Goal: Book appointment/travel/reservation

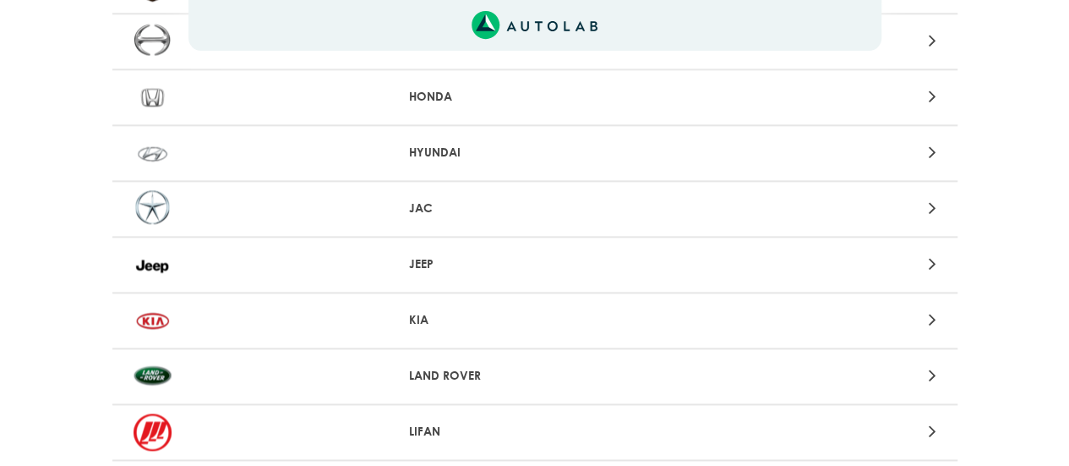
scroll to position [973, 0]
click at [218, 314] on div at bounding box center [259, 318] width 276 height 37
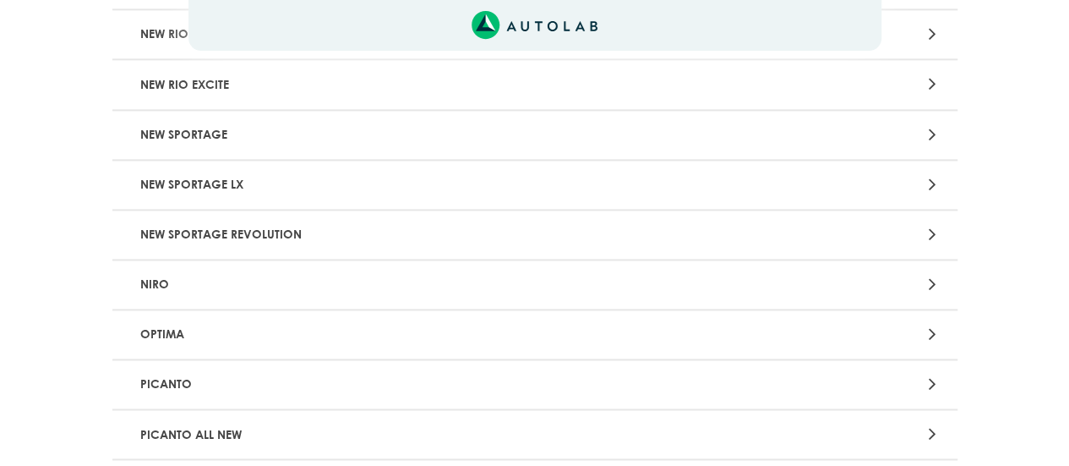
scroll to position [1324, 0]
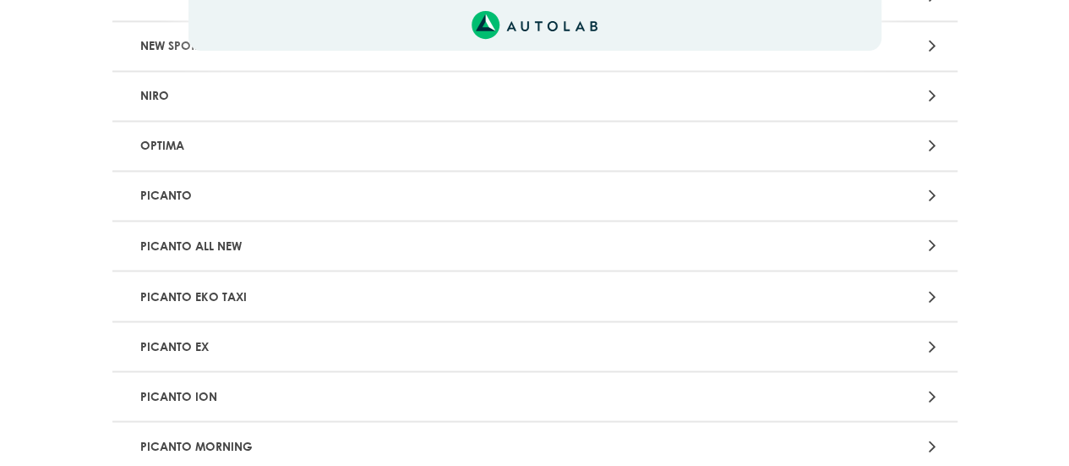
click at [199, 240] on p "PICANTO ALL NEW" at bounding box center [397, 245] width 527 height 31
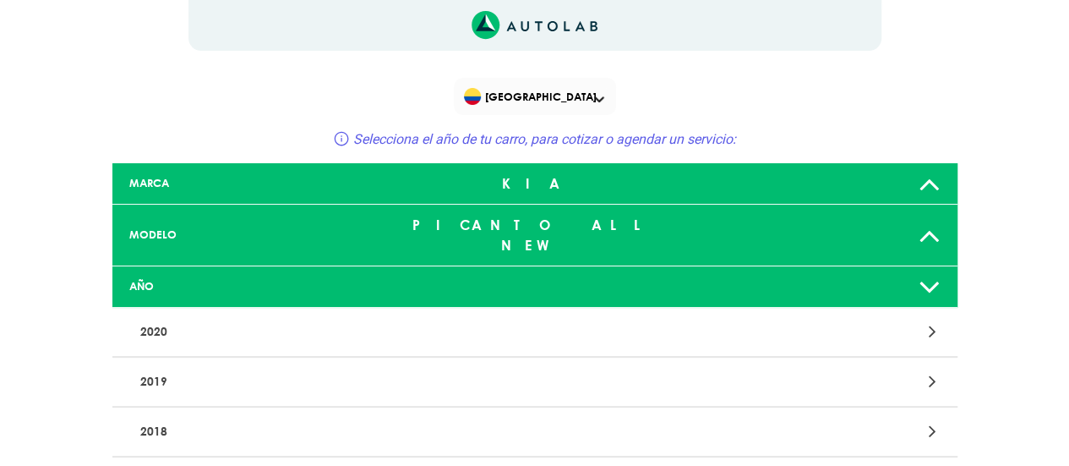
click at [179, 317] on p "2020" at bounding box center [397, 331] width 527 height 31
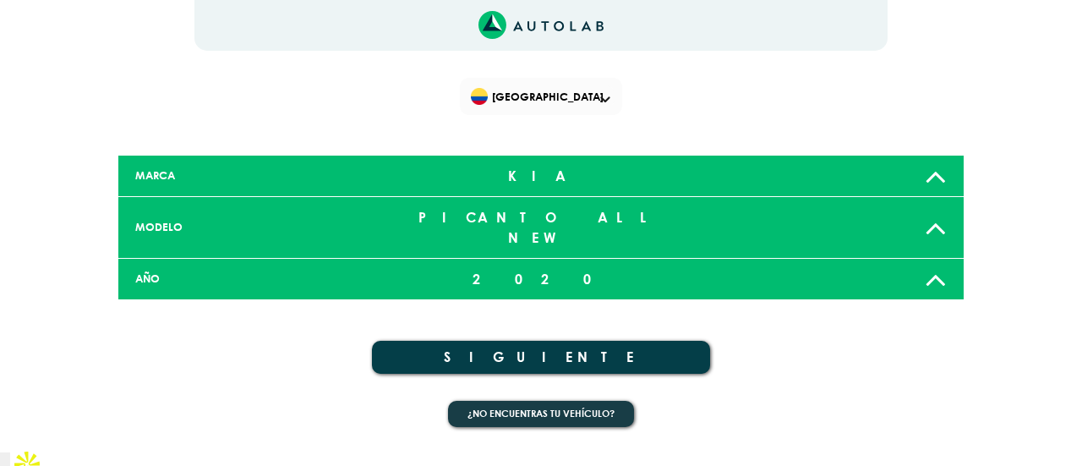
click at [502, 341] on button "SIGUIENTE" at bounding box center [541, 357] width 338 height 33
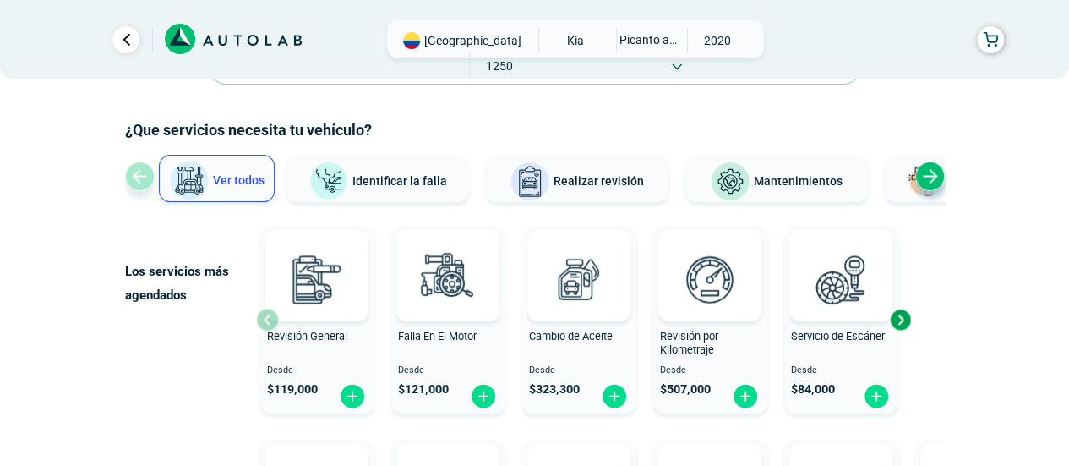
scroll to position [54, 0]
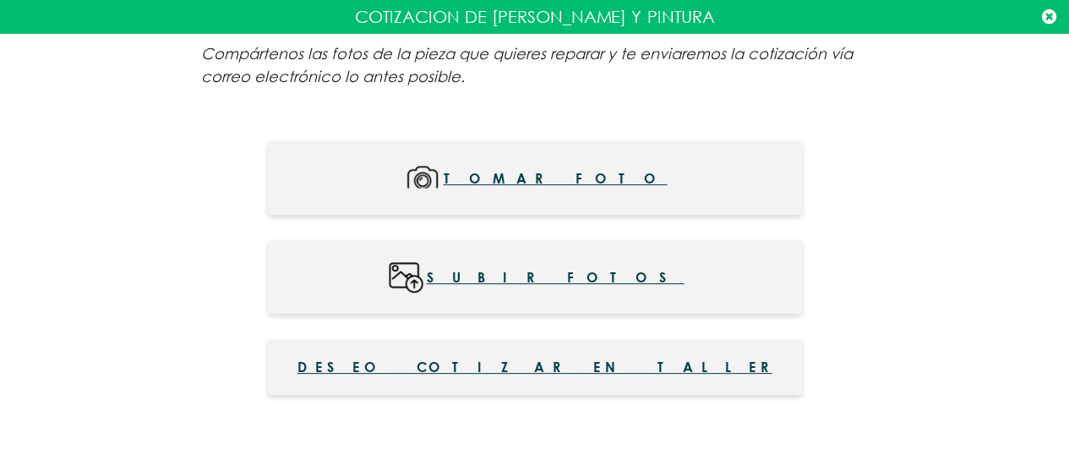
click at [1042, 12] on icon at bounding box center [1049, 16] width 14 height 17
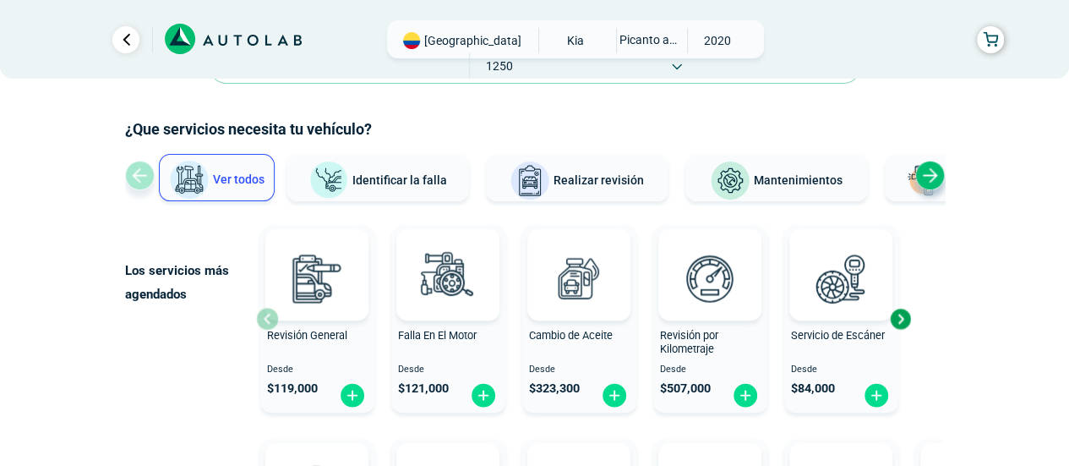
click at [931, 172] on div "Next slide" at bounding box center [930, 176] width 30 height 30
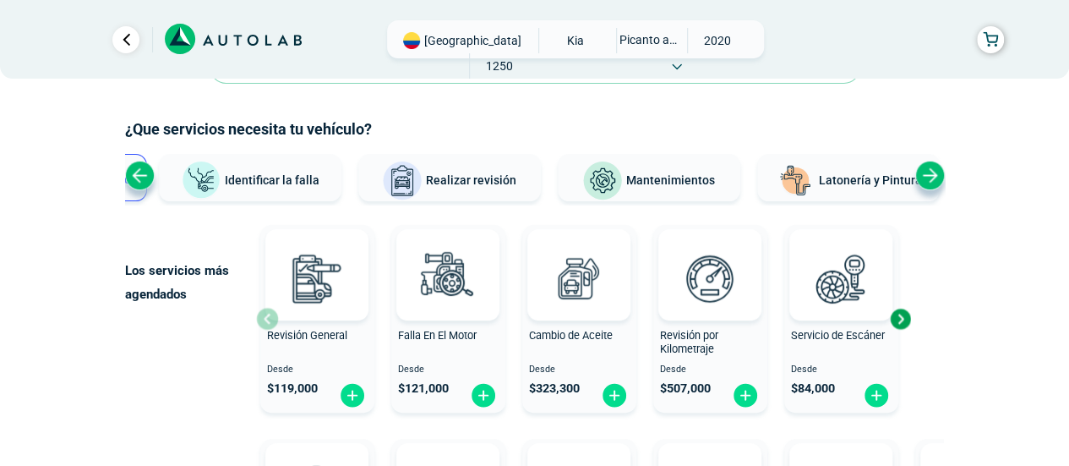
click at [837, 185] on button "Latonería y Pintura" at bounding box center [848, 177] width 183 height 47
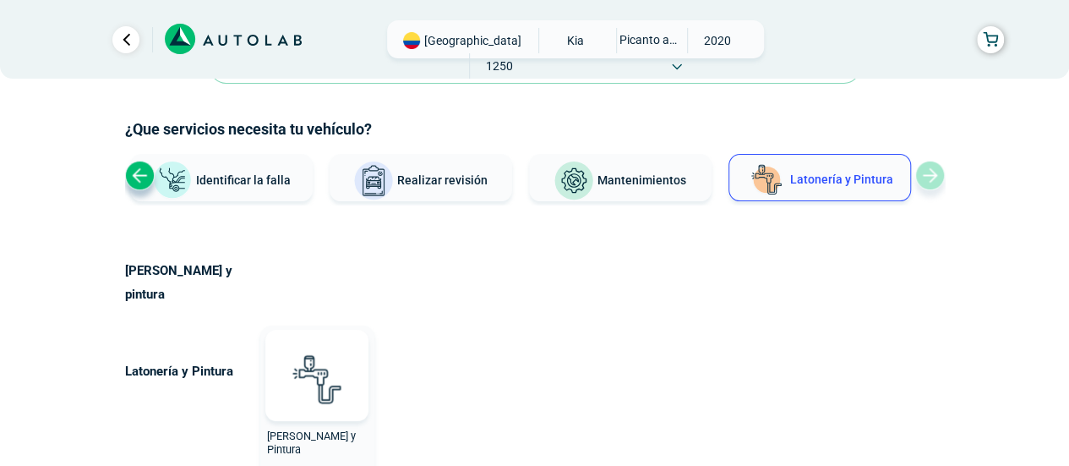
scroll to position [150, 0]
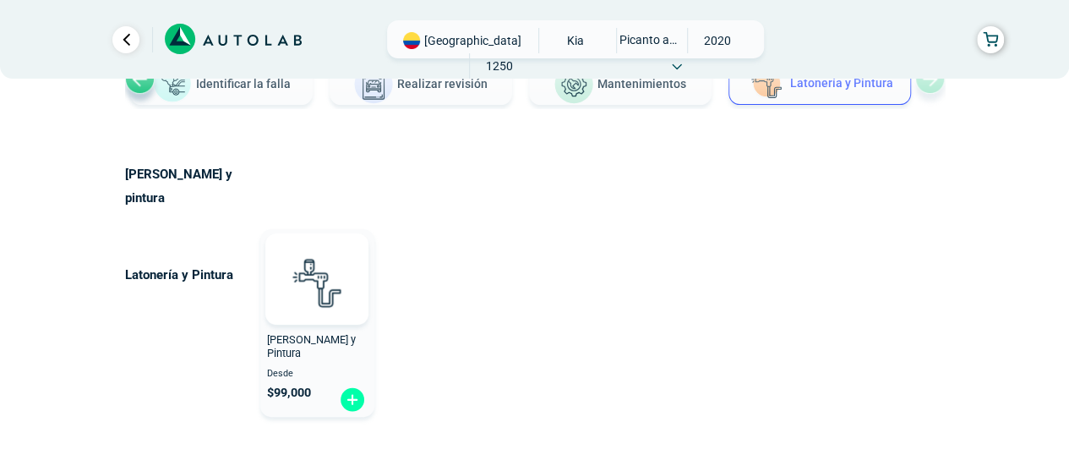
click at [342, 386] on img at bounding box center [352, 399] width 27 height 26
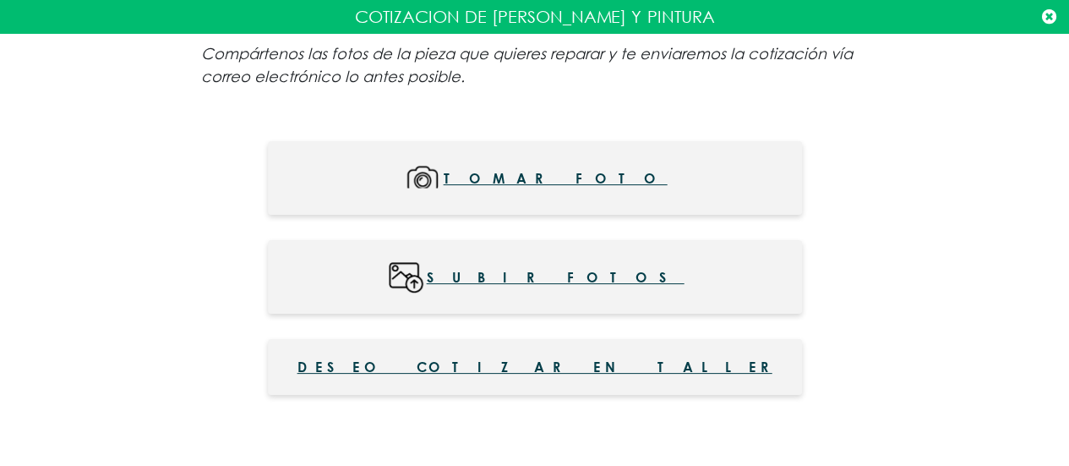
click at [521, 361] on span "Deseo cotizar en taller" at bounding box center [535, 367] width 475 height 20
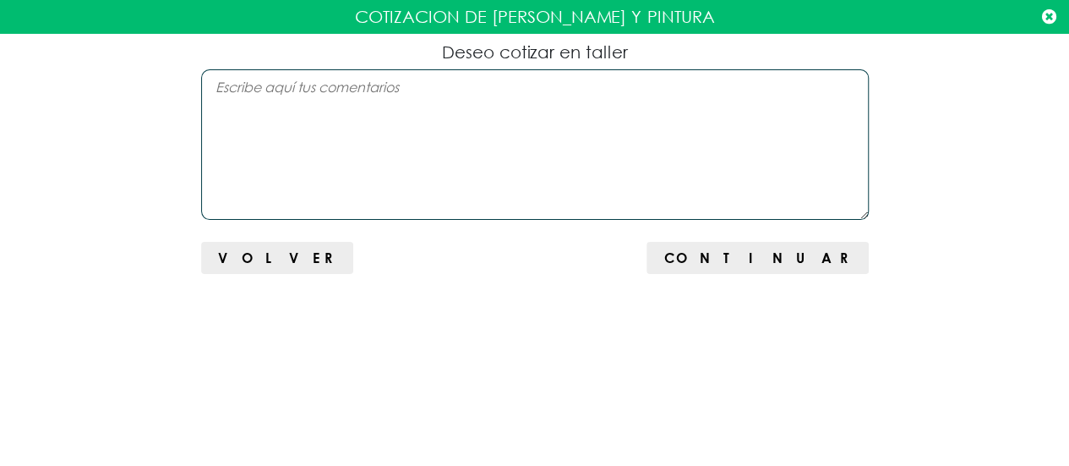
click at [366, 96] on textarea at bounding box center [535, 144] width 668 height 150
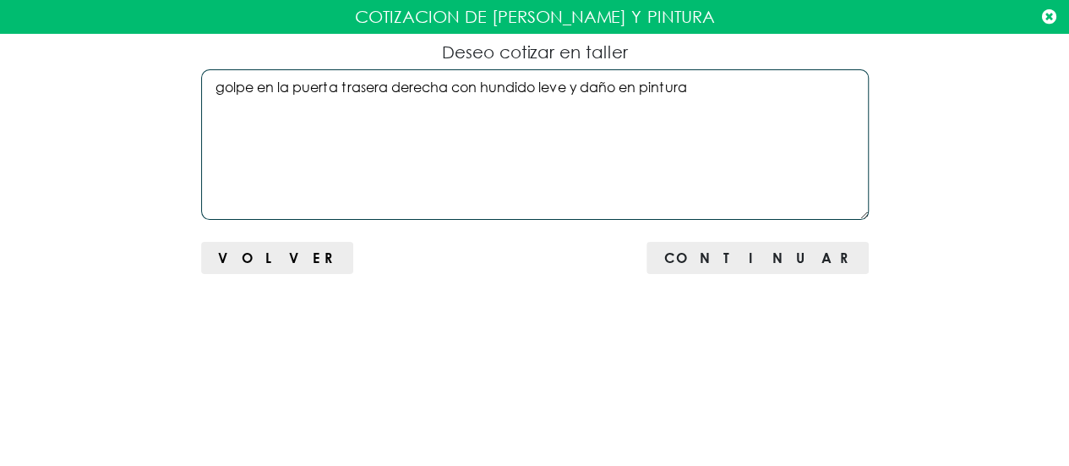
type textarea "golpe en la puerta trasera derecha con hundido leve y daño en pintura"
click at [817, 260] on span "Continuar" at bounding box center [758, 257] width 188 height 16
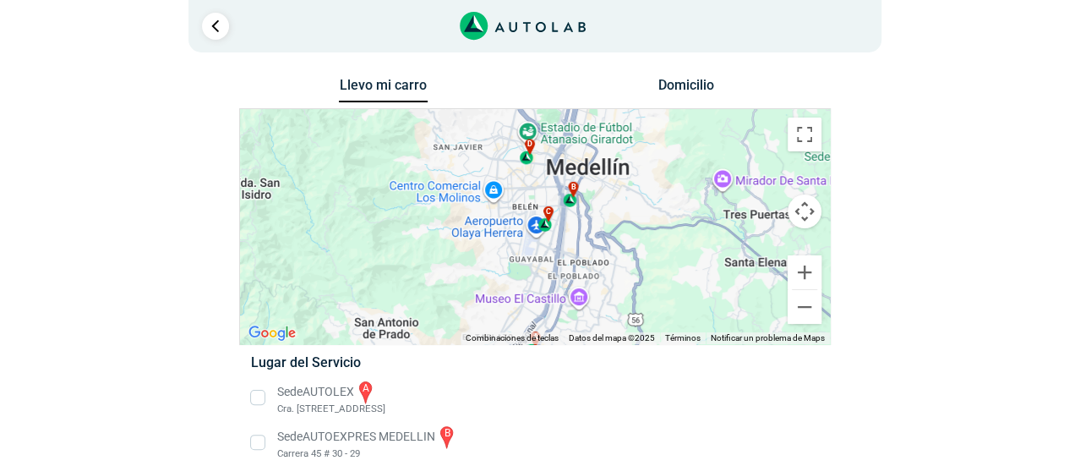
drag, startPoint x: 587, startPoint y: 271, endPoint x: 548, endPoint y: 258, distance: 41.2
click at [547, 258] on div "a b c d" at bounding box center [535, 226] width 590 height 235
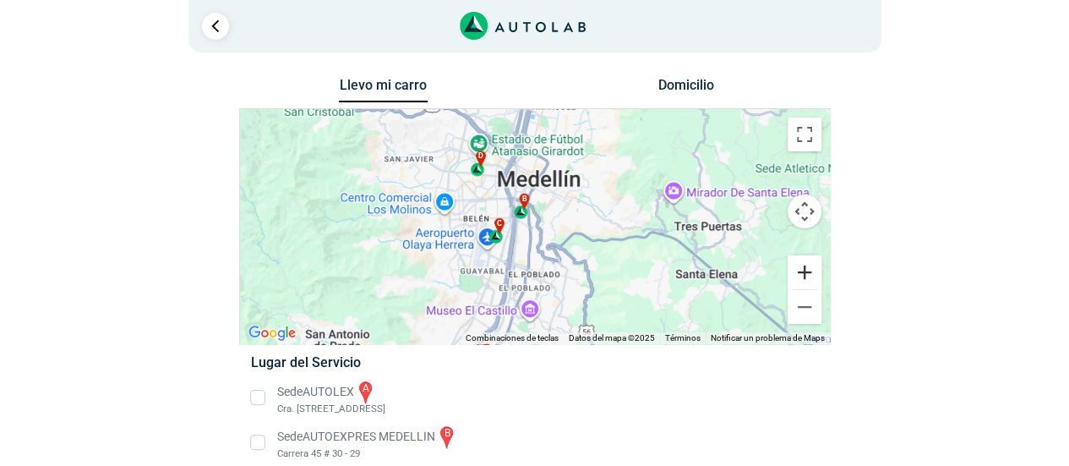
click at [796, 272] on button "Ampliar" at bounding box center [805, 272] width 34 height 34
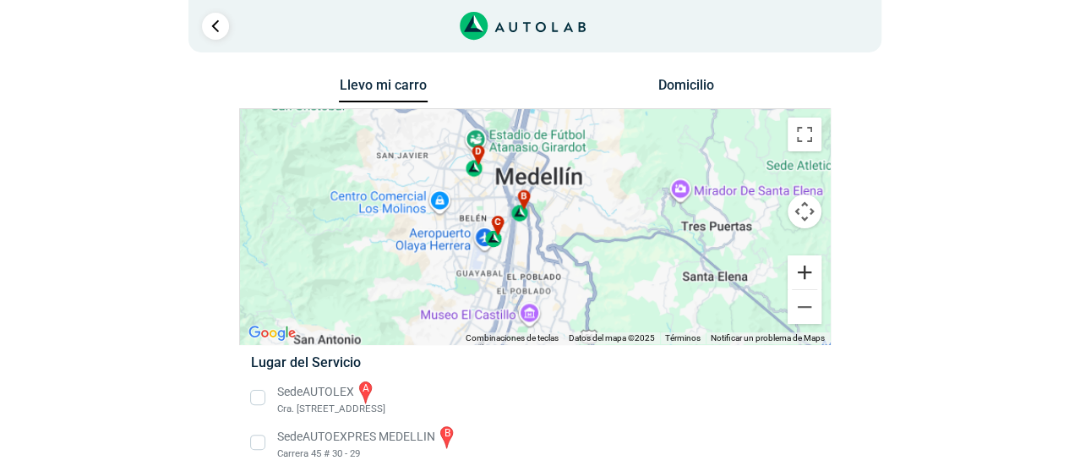
click at [796, 272] on button "Ampliar" at bounding box center [805, 272] width 34 height 34
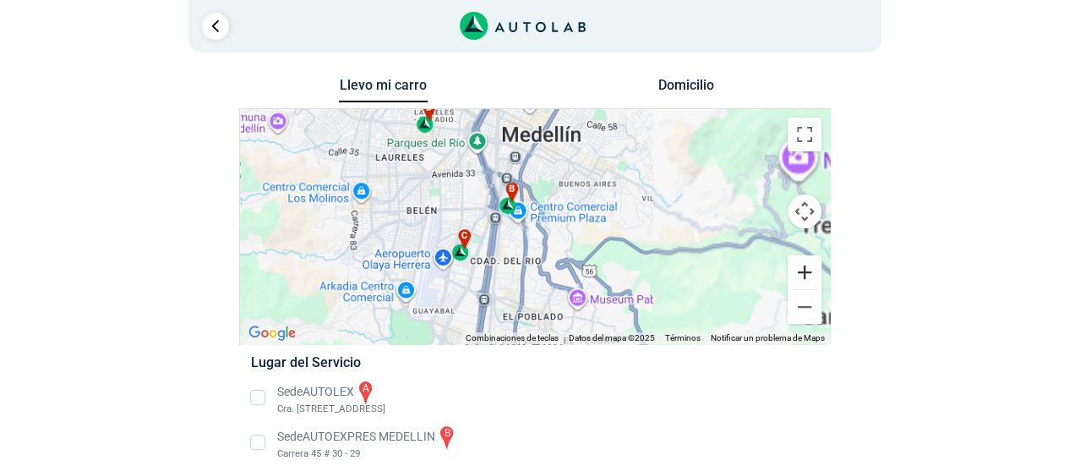
click at [796, 272] on button "Ampliar" at bounding box center [805, 272] width 34 height 34
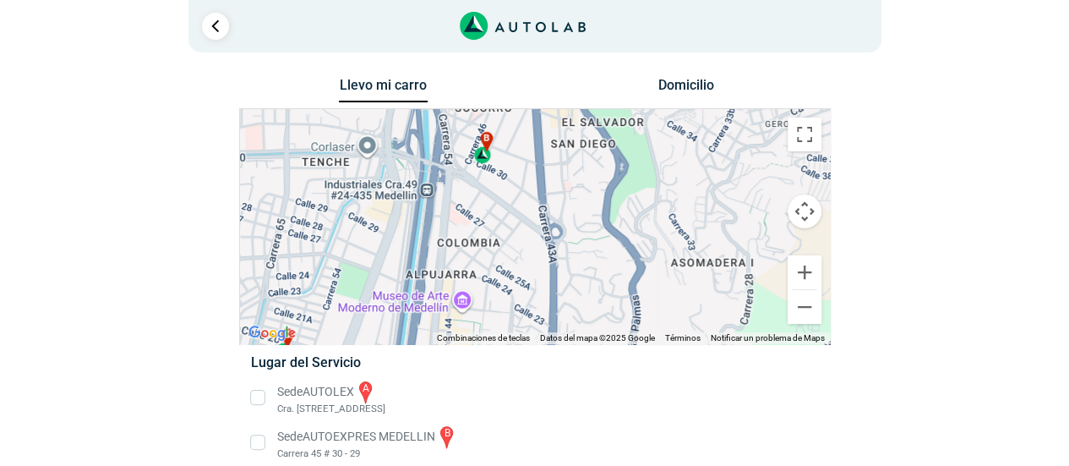
drag, startPoint x: 512, startPoint y: 190, endPoint x: 539, endPoint y: 192, distance: 27.1
click at [539, 192] on div "a b c d" at bounding box center [535, 226] width 590 height 235
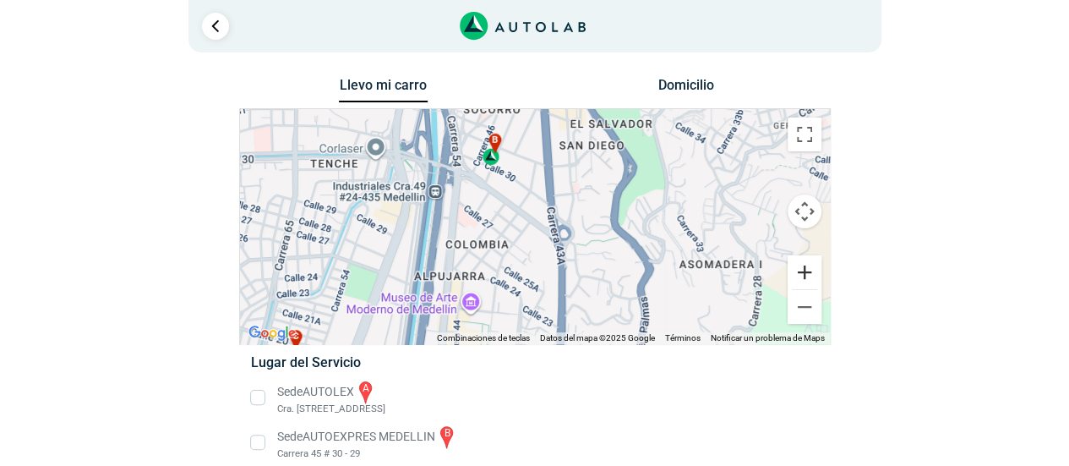
click at [810, 276] on button "Ampliar" at bounding box center [805, 272] width 34 height 34
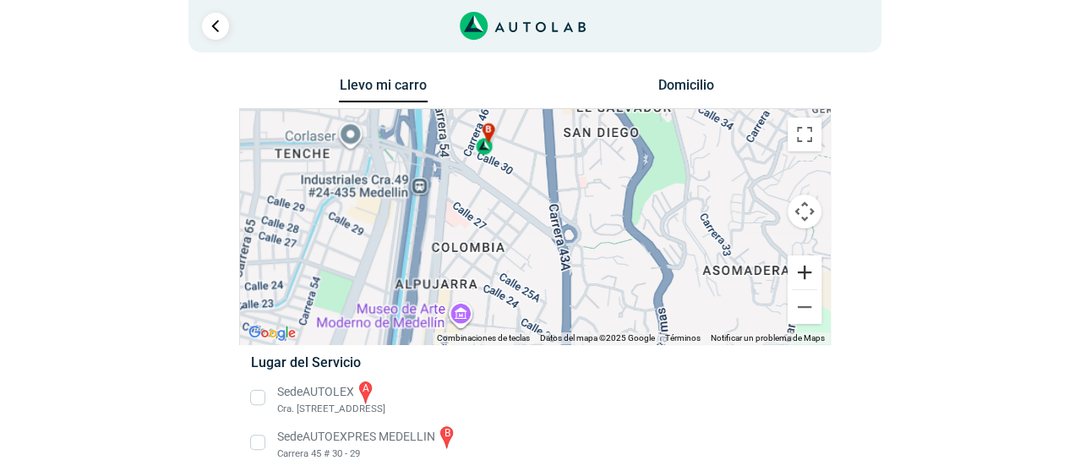
click at [810, 276] on button "Ampliar" at bounding box center [805, 272] width 34 height 34
click at [810, 277] on button "Ampliar" at bounding box center [805, 272] width 34 height 34
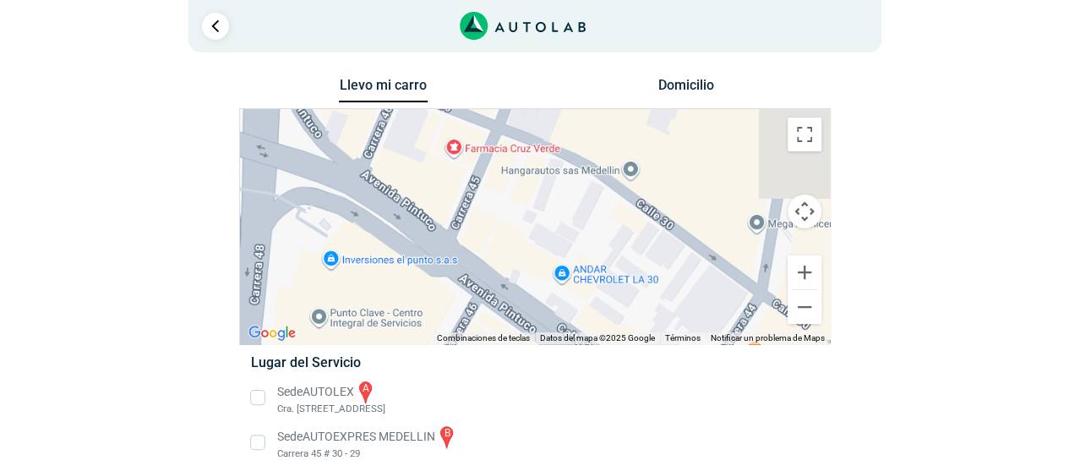
drag, startPoint x: 519, startPoint y: 155, endPoint x: 778, endPoint y: 467, distance: 405.9
click at [778, 465] on html "× ¡Reserva tranquilo! Sin datos de tarjeta ni pagos Aquí puedes ver tus servici…" at bounding box center [534, 303] width 1069 height 606
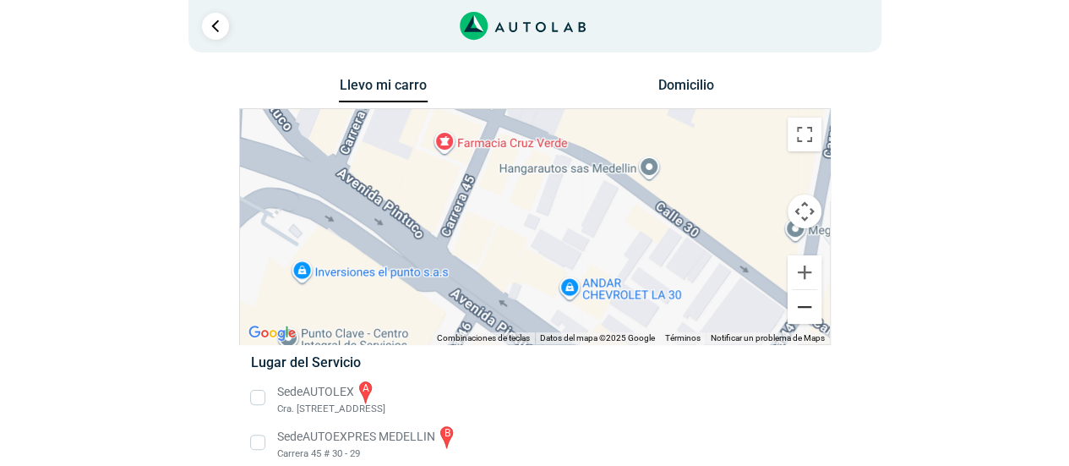
click at [804, 319] on button "Reducir" at bounding box center [805, 307] width 34 height 34
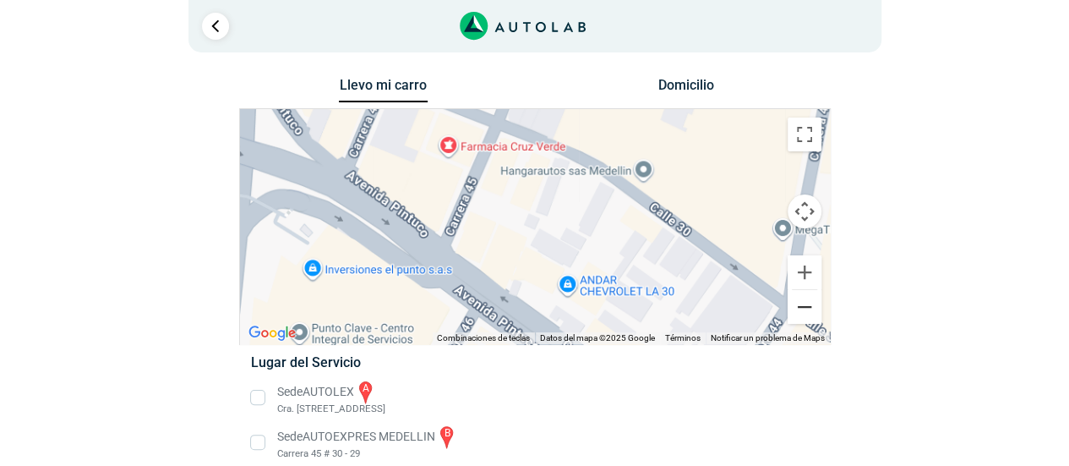
click at [804, 319] on button "Reducir" at bounding box center [805, 307] width 34 height 34
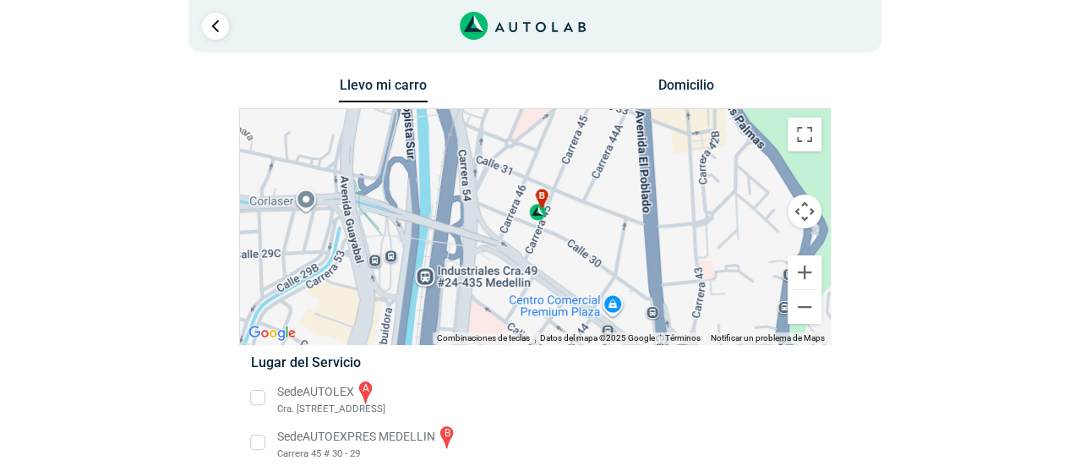
drag, startPoint x: 522, startPoint y: 166, endPoint x: 541, endPoint y: 197, distance: 36.4
click at [541, 197] on div "b" at bounding box center [538, 205] width 19 height 32
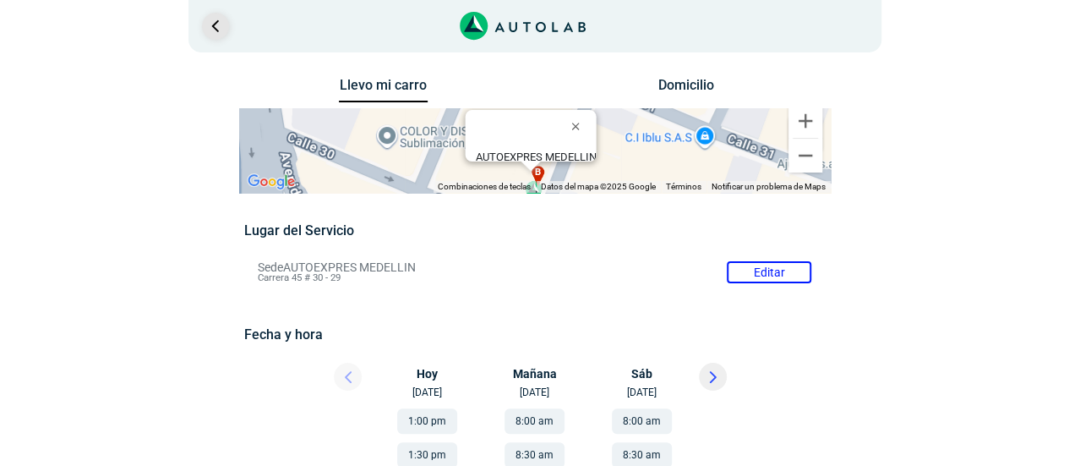
click at [205, 30] on link "Ir al paso anterior" at bounding box center [215, 26] width 27 height 27
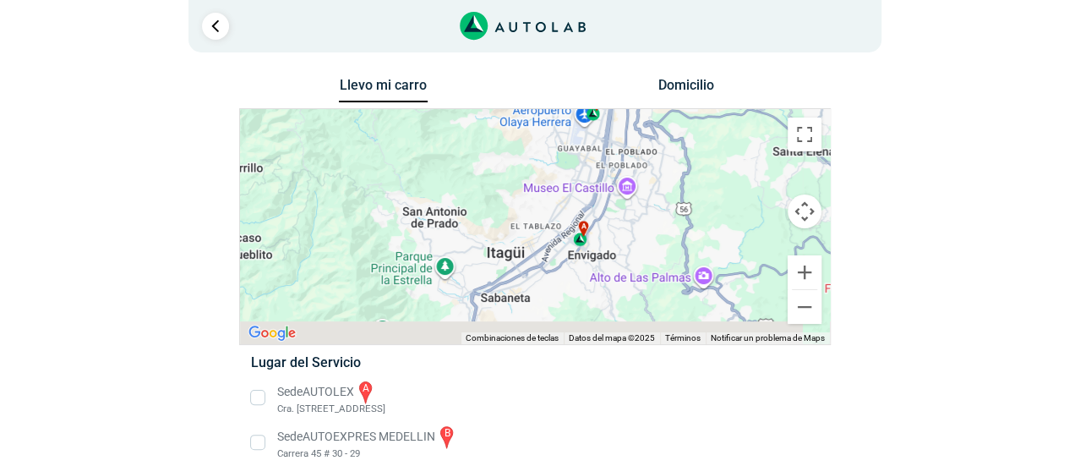
drag, startPoint x: 598, startPoint y: 278, endPoint x: 683, endPoint y: 140, distance: 161.7
click at [683, 140] on div "a b c d AUTOEXPRES MEDELLIN Carrera 45 # 30 - 29" at bounding box center [535, 226] width 590 height 235
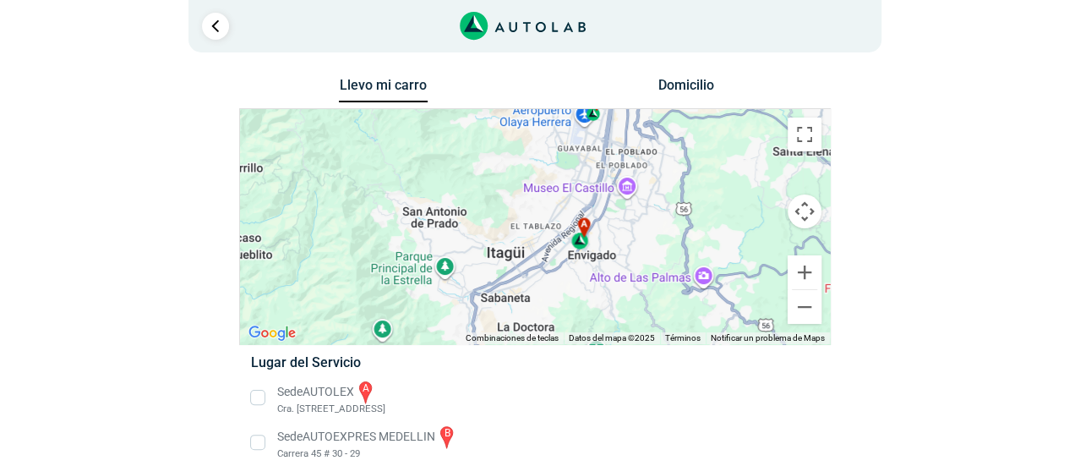
click at [583, 233] on div "a" at bounding box center [580, 233] width 19 height 32
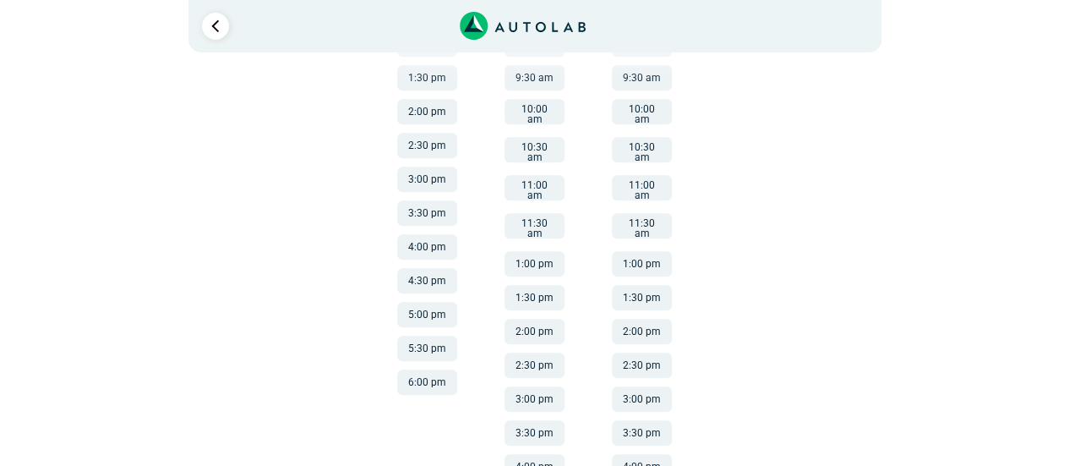
scroll to position [379, 0]
click at [423, 378] on button "6:00 pm" at bounding box center [427, 380] width 60 height 25
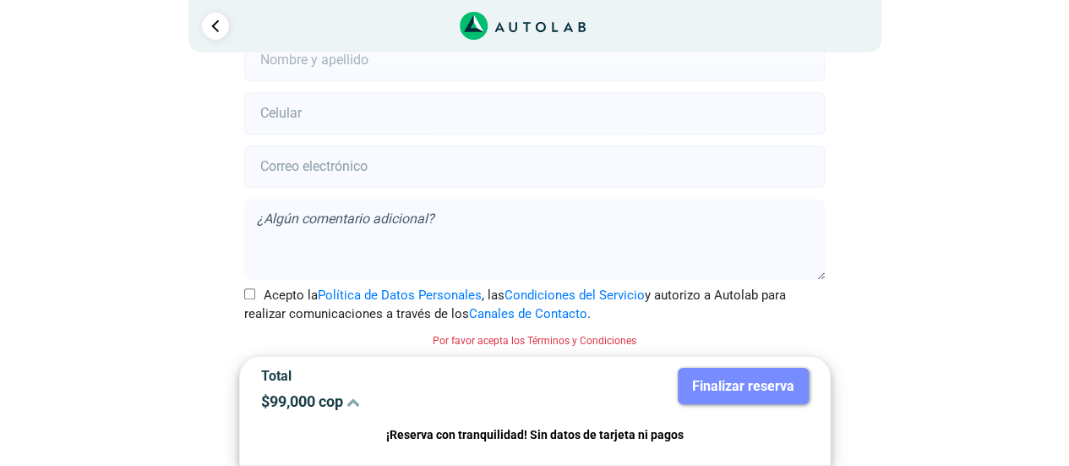
scroll to position [450, 0]
click at [353, 402] on icon at bounding box center [354, 402] width 14 height 14
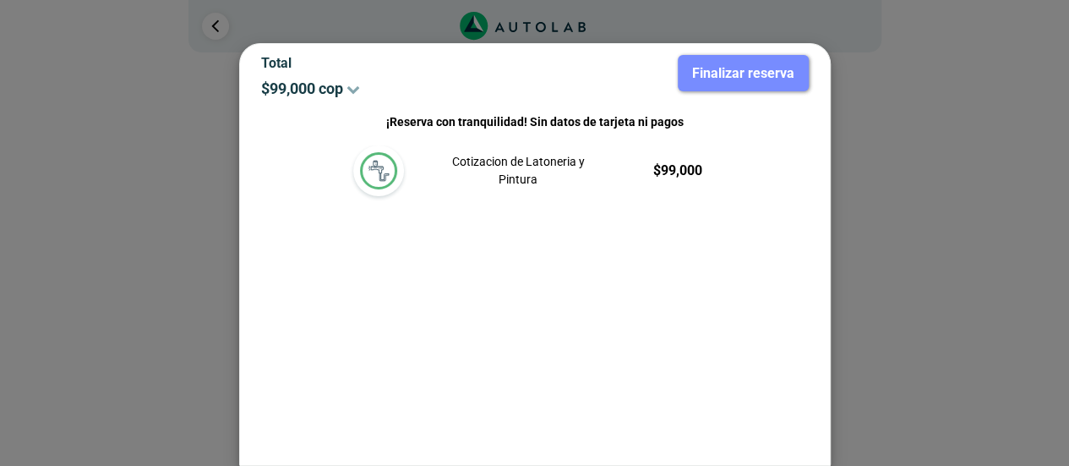
click at [972, 271] on div at bounding box center [534, 233] width 1069 height 466
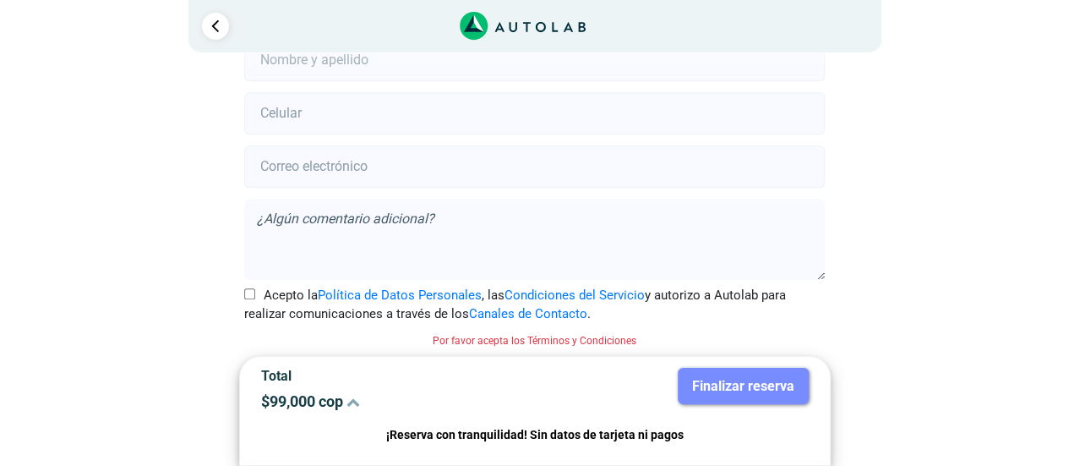
scroll to position [0, 0]
